Goal: Task Accomplishment & Management: Complete application form

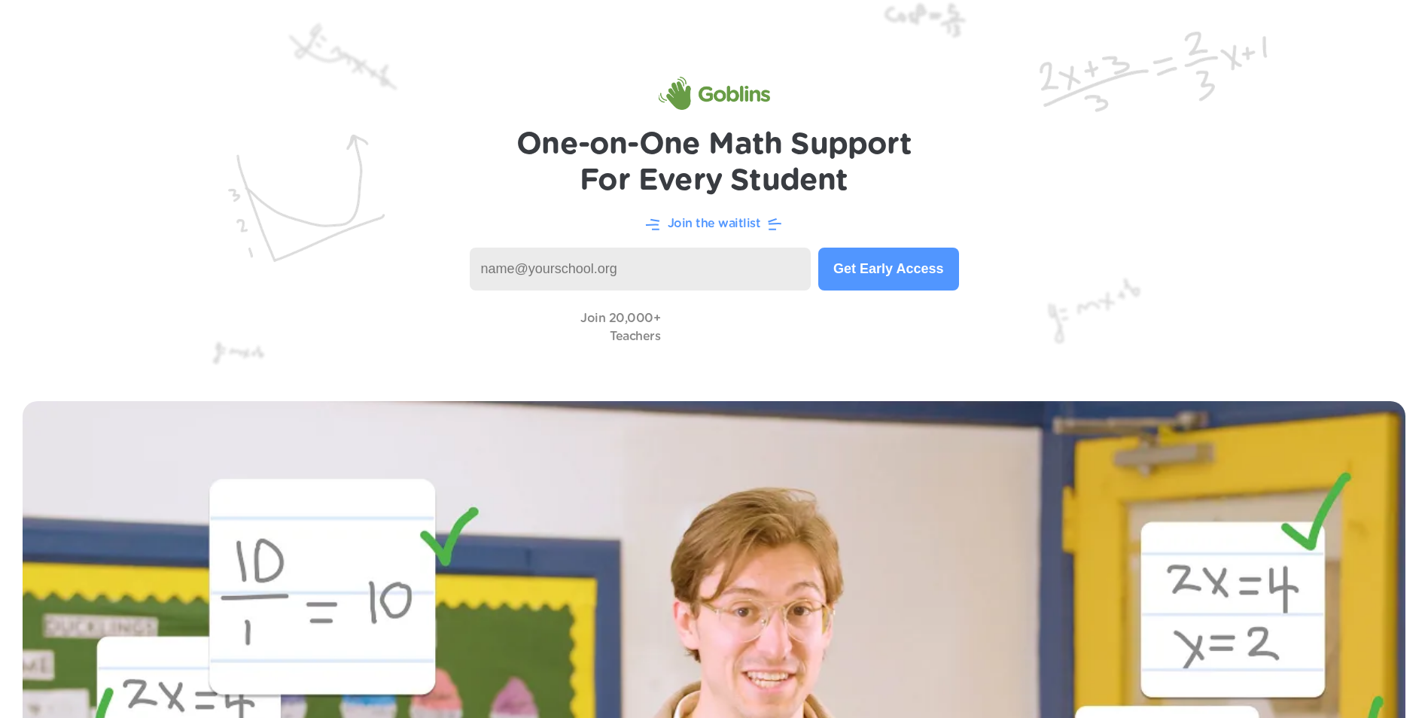
drag, startPoint x: 0, startPoint y: 0, endPoint x: 637, endPoint y: 272, distance: 692.3
click at [637, 272] on input at bounding box center [641, 269] width 342 height 43
click at [471, 164] on img at bounding box center [714, 189] width 1428 height 379
click at [610, 273] on input at bounding box center [641, 269] width 342 height 43
drag, startPoint x: 517, startPoint y: 198, endPoint x: 584, endPoint y: 145, distance: 85.2
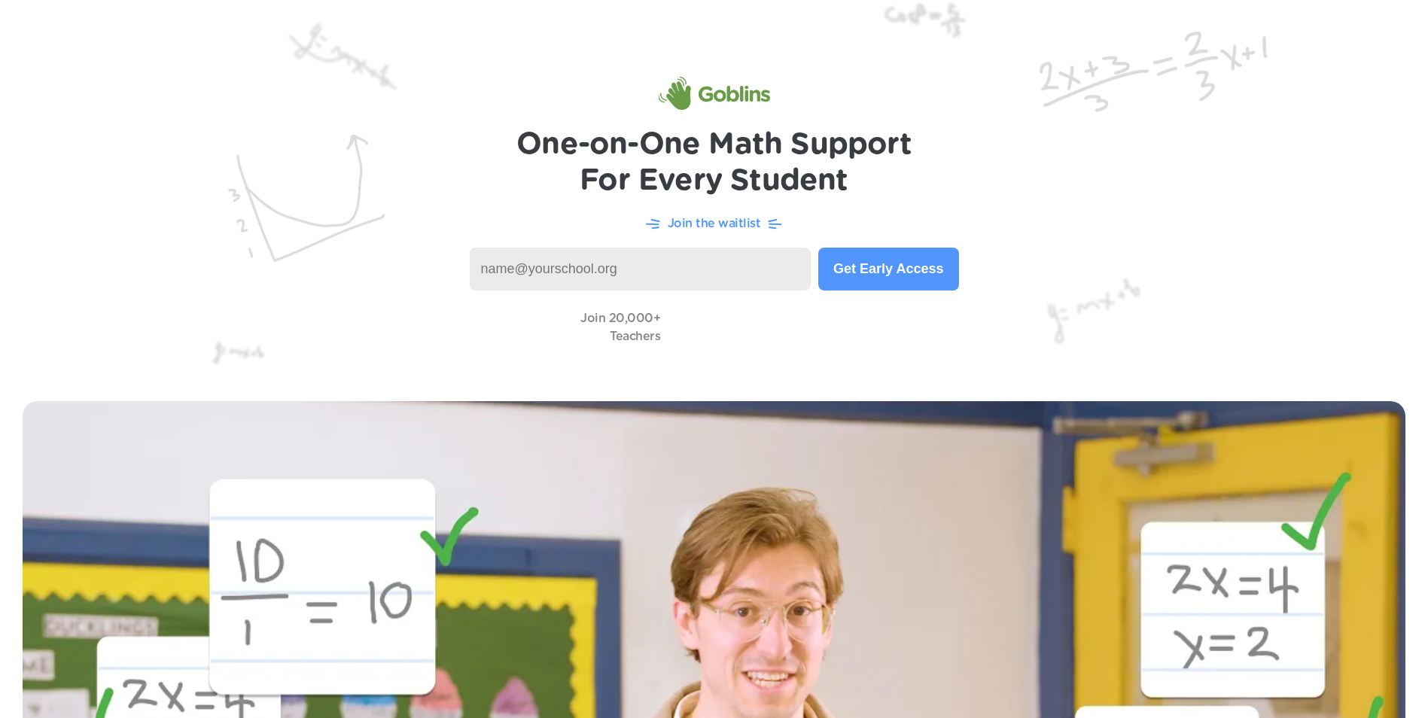
click at [517, 198] on img at bounding box center [714, 189] width 1428 height 379
click at [617, 269] on input at bounding box center [641, 269] width 342 height 43
type input "[EMAIL_ADDRESS][DOMAIN_NAME]"
click at [714, 266] on input "[EMAIL_ADDRESS][DOMAIN_NAME]" at bounding box center [641, 269] width 342 height 43
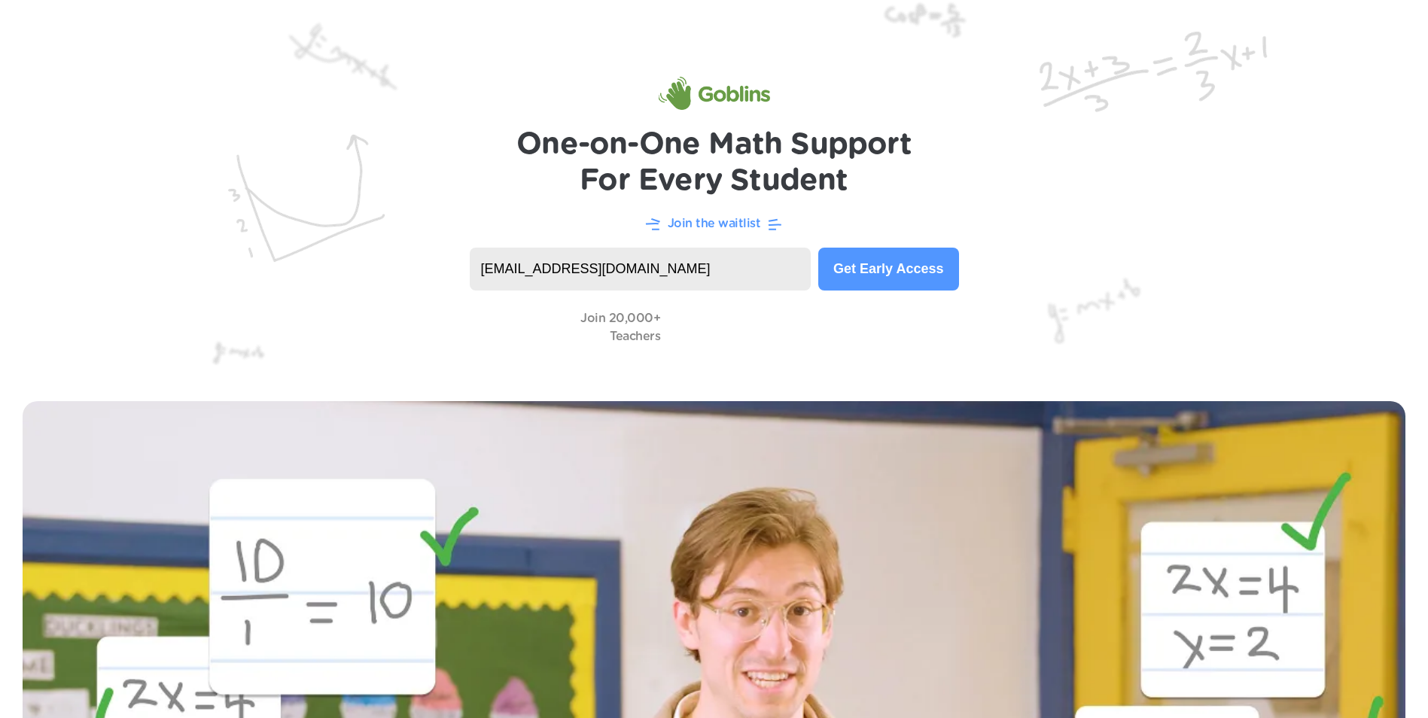
click at [680, 266] on input "[EMAIL_ADDRESS][DOMAIN_NAME]" at bounding box center [641, 269] width 342 height 43
type input "s"
type input "r"
type input "kipppurpose"
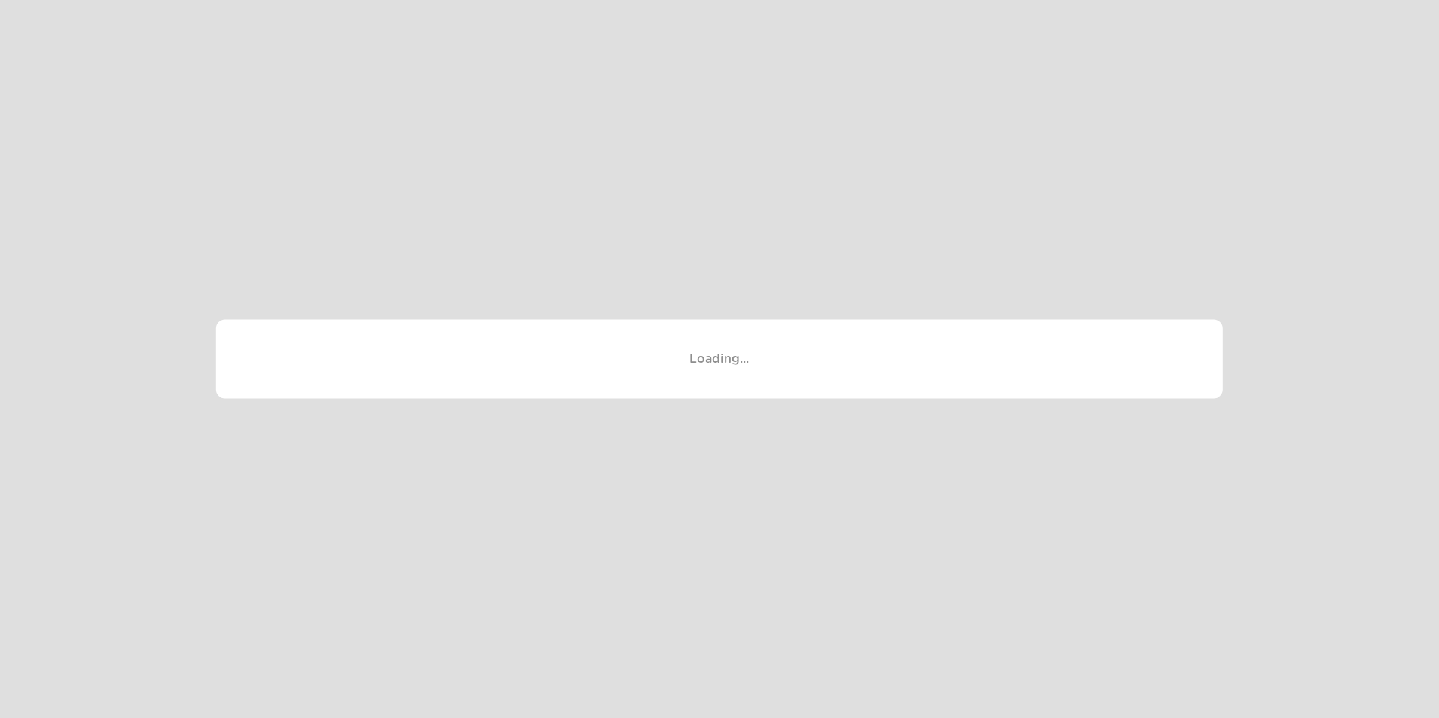
click at [668, 113] on div at bounding box center [719, 359] width 1439 height 718
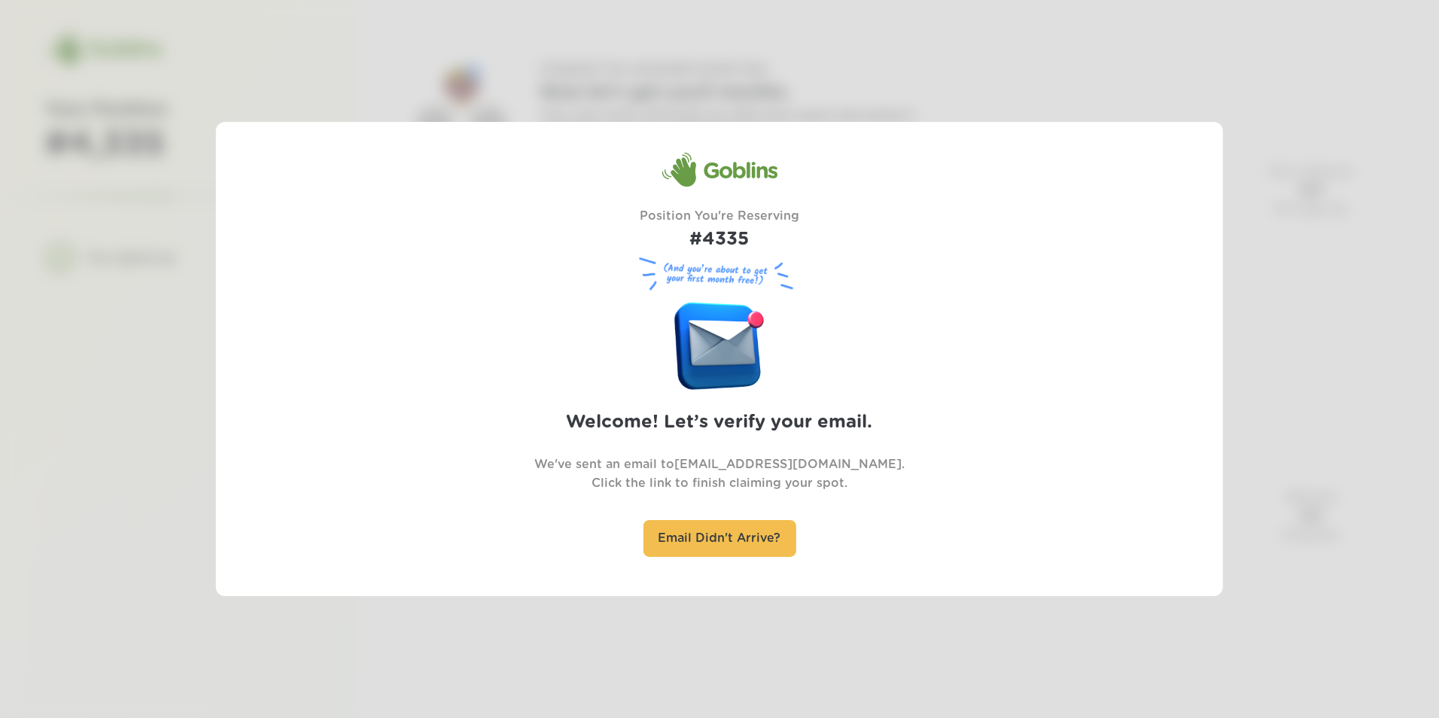
click at [623, 615] on div at bounding box center [719, 359] width 1439 height 718
click at [708, 544] on div "Email Didn't Arrive?" at bounding box center [719, 538] width 153 height 37
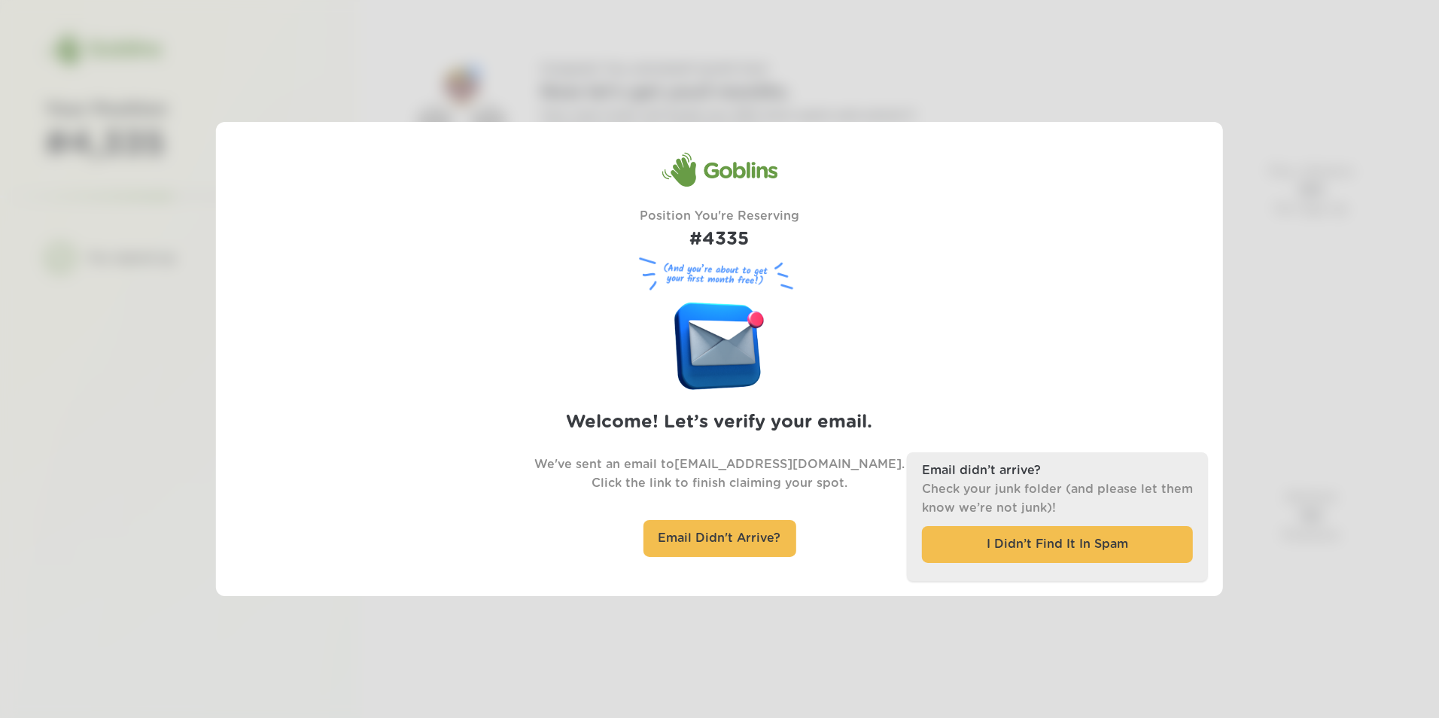
click at [1278, 347] on div at bounding box center [719, 359] width 1439 height 718
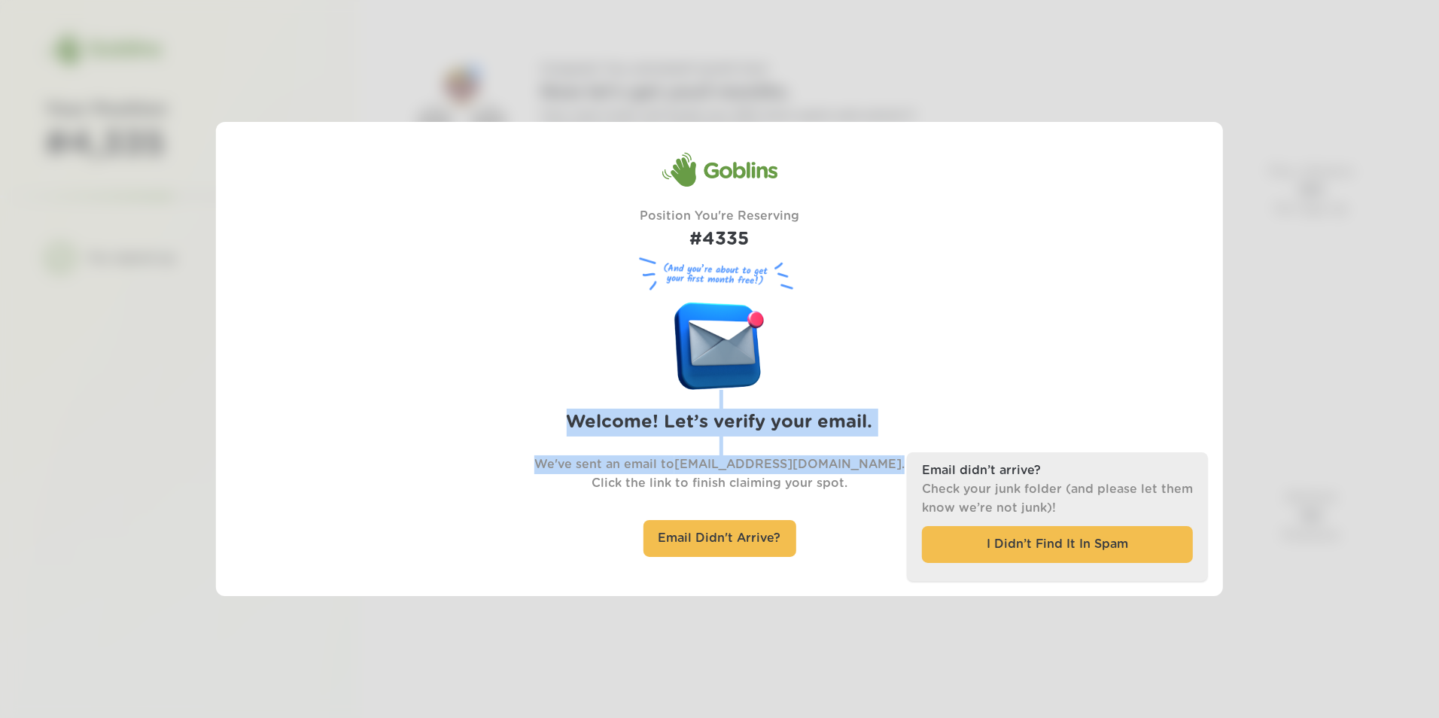
drag, startPoint x: 1007, startPoint y: 295, endPoint x: 914, endPoint y: 269, distance: 96.8
click at [914, 269] on div "Goblins Position You're Reserving #4335 (And you’re about to get your first mon…" at bounding box center [719, 359] width 1007 height 474
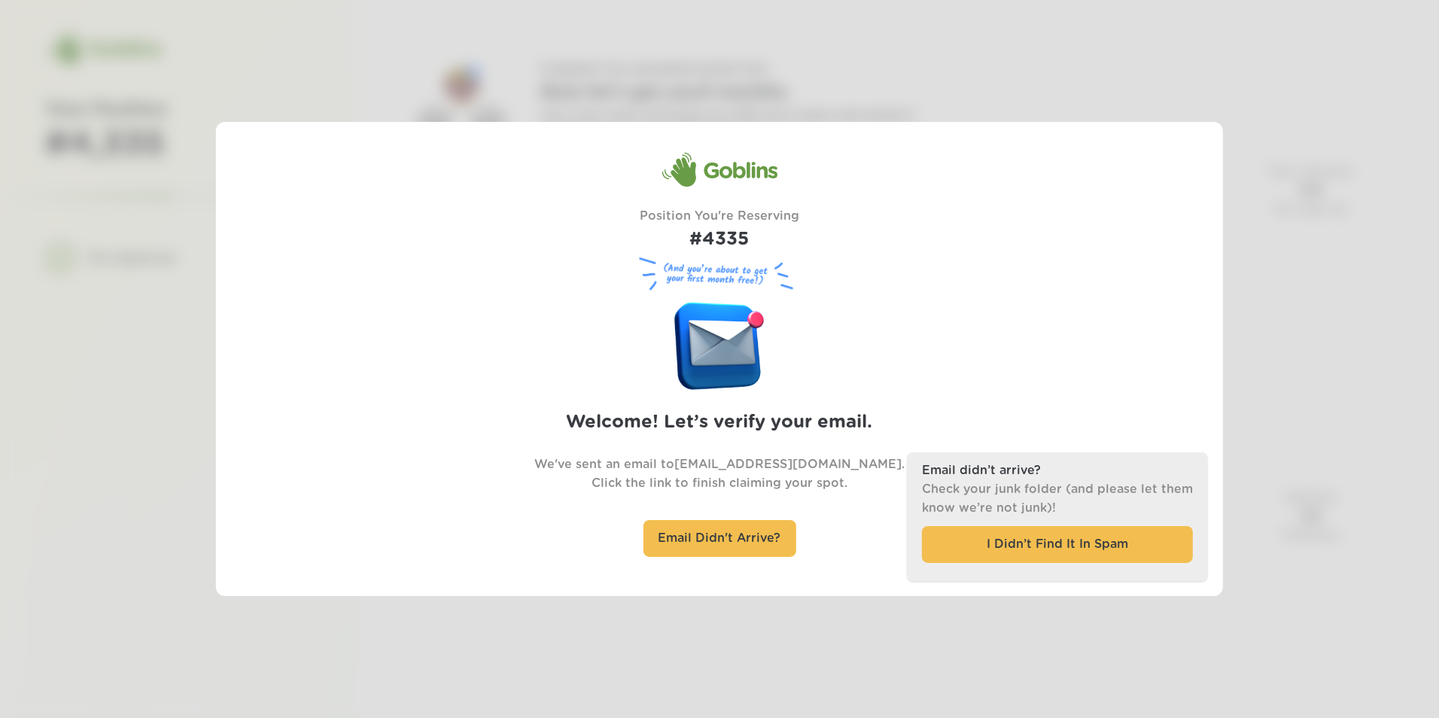
click at [1262, 205] on div at bounding box center [719, 359] width 1439 height 718
